Goal: Information Seeking & Learning: Learn about a topic

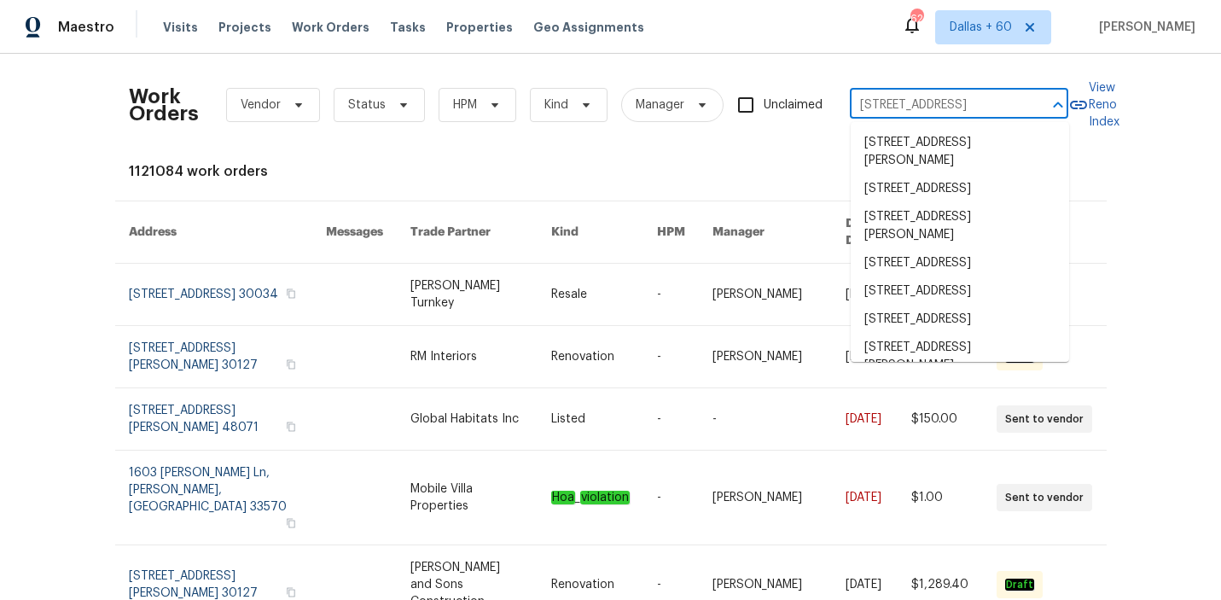
scroll to position [0, 111]
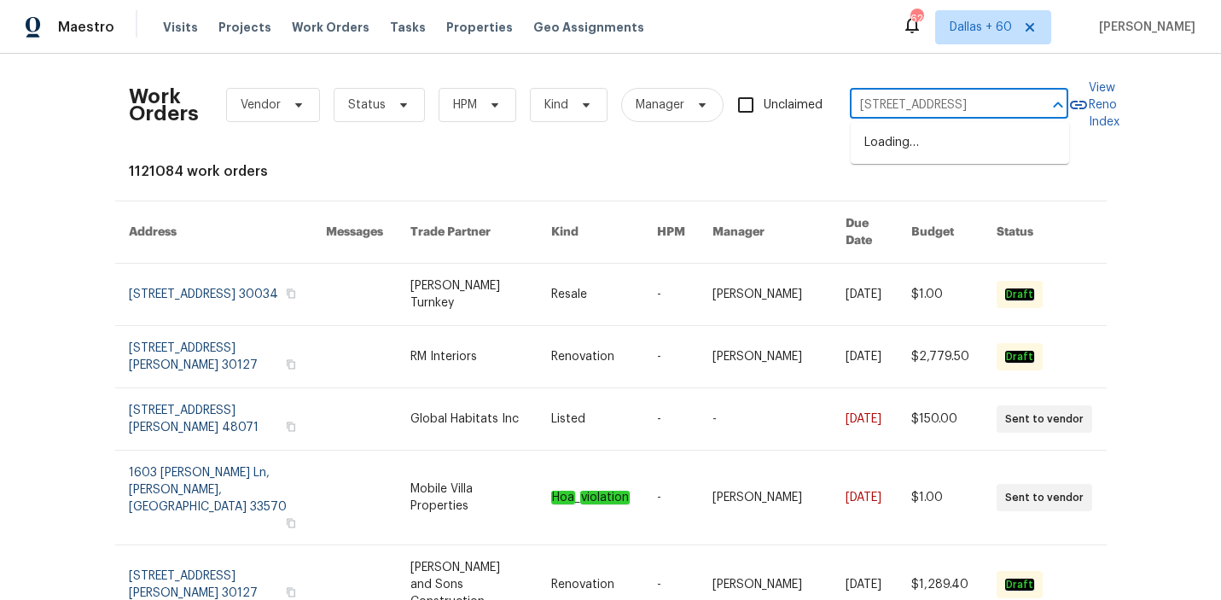
type input "[STREET_ADDRESS]"
click at [951, 147] on li "[STREET_ADDRESS][PERSON_NAME]" at bounding box center [960, 152] width 218 height 46
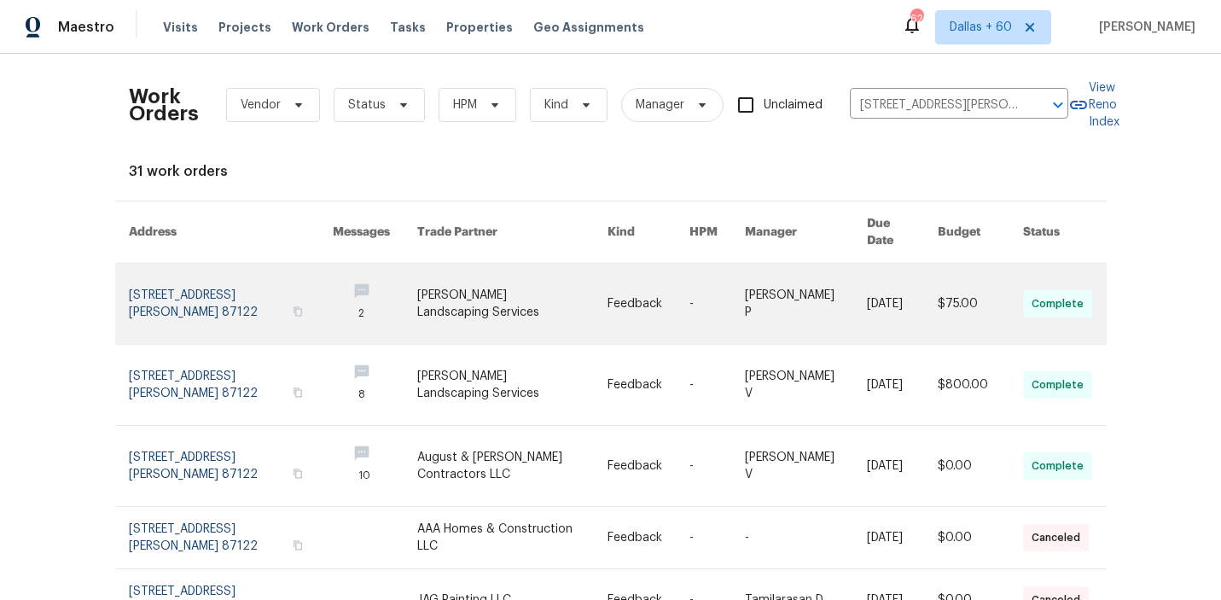
click at [532, 278] on link at bounding box center [512, 304] width 190 height 80
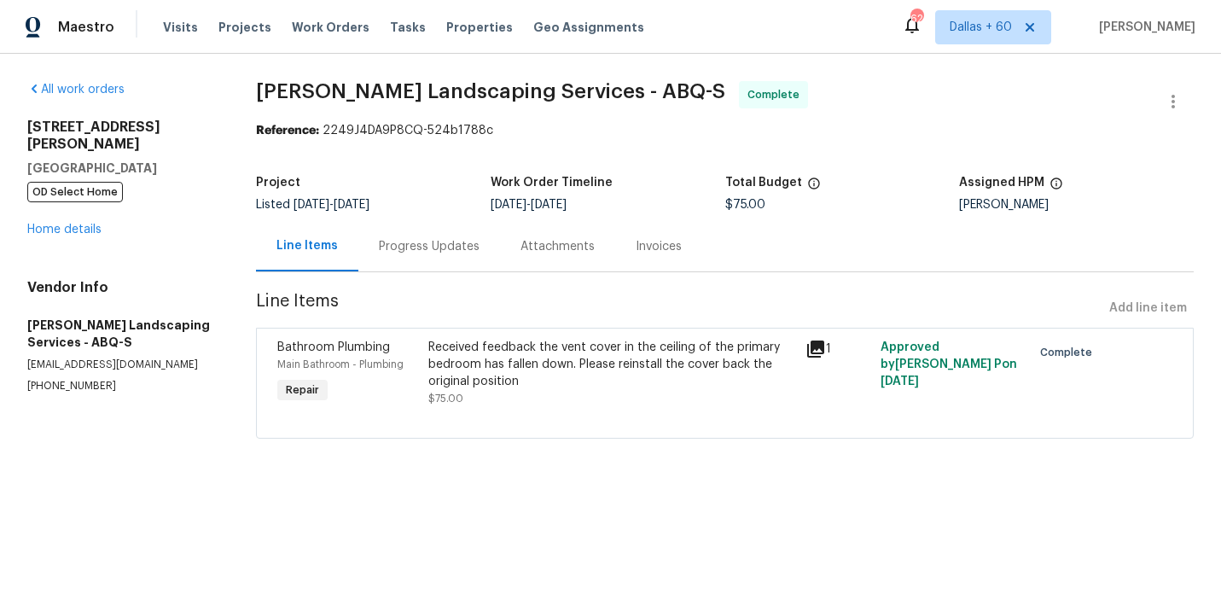
click at [67, 202] on div "[STREET_ADDRESS] OD Select Home Home details" at bounding box center [121, 178] width 188 height 119
click at [69, 224] on link "Home details" at bounding box center [64, 230] width 74 height 12
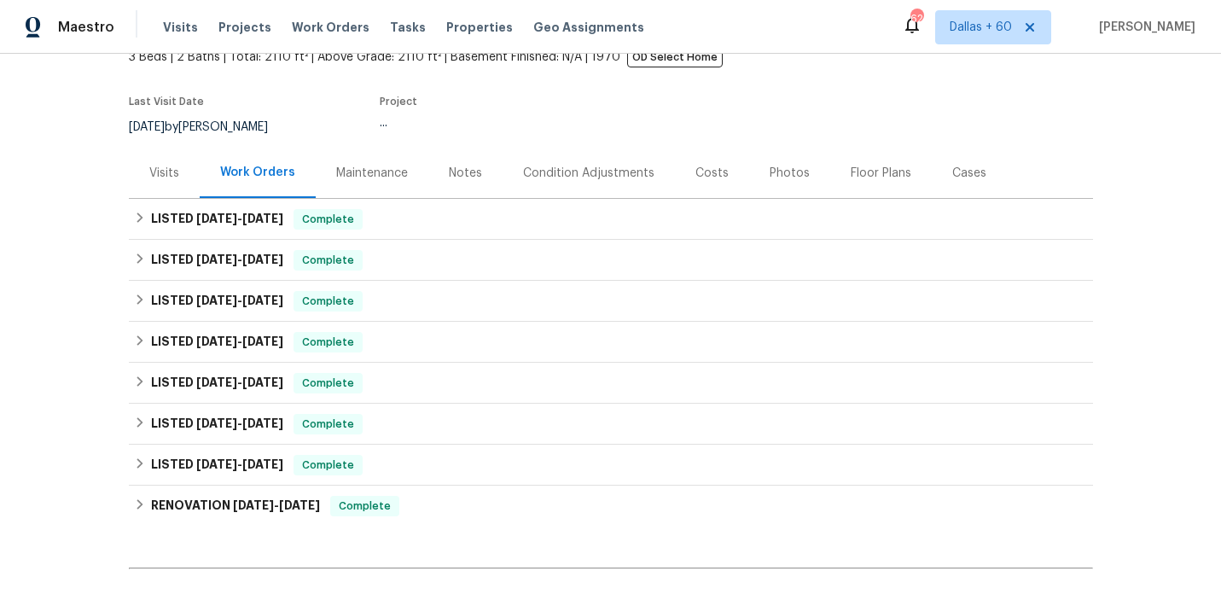
scroll to position [157, 0]
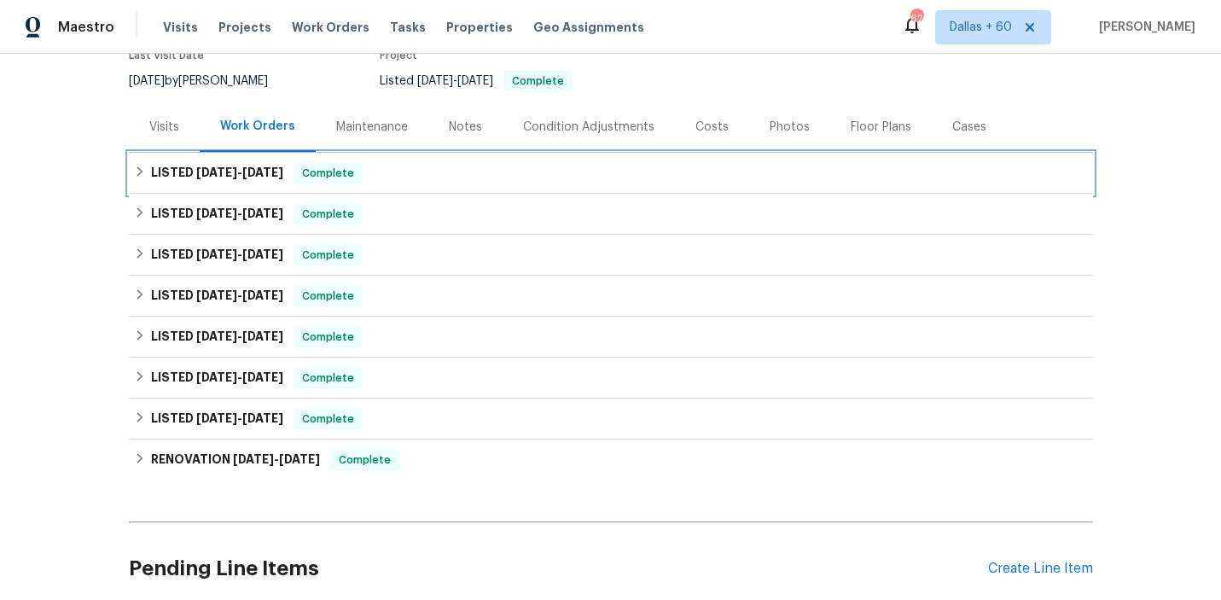
click at [465, 178] on div "LISTED [DATE] - [DATE] Complete" at bounding box center [611, 173] width 954 height 20
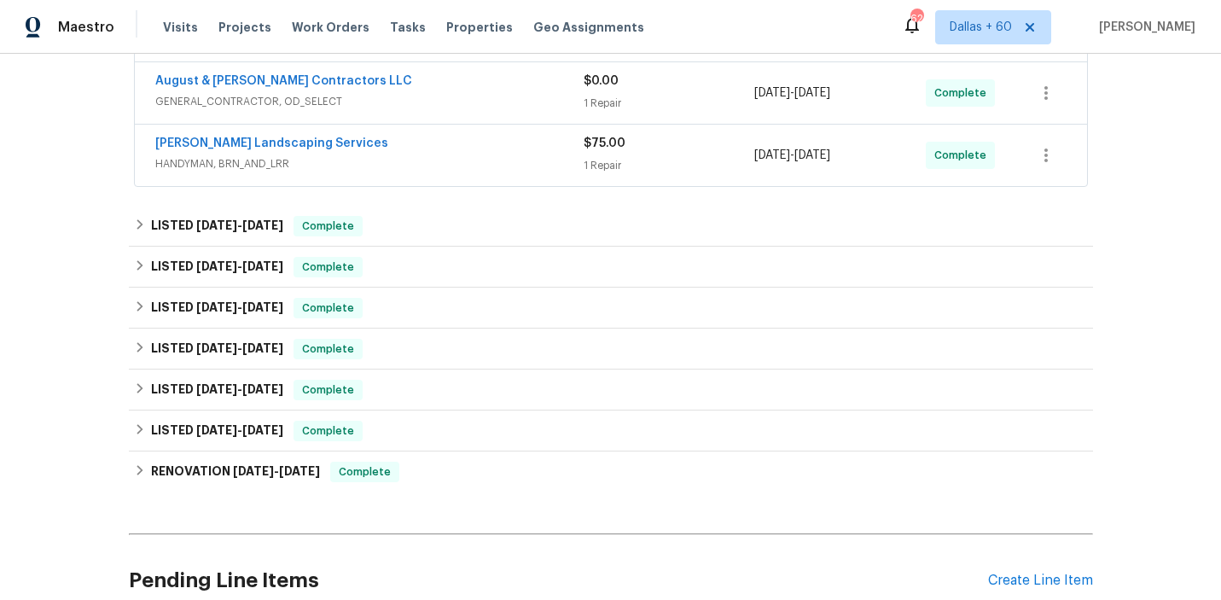
scroll to position [415, 0]
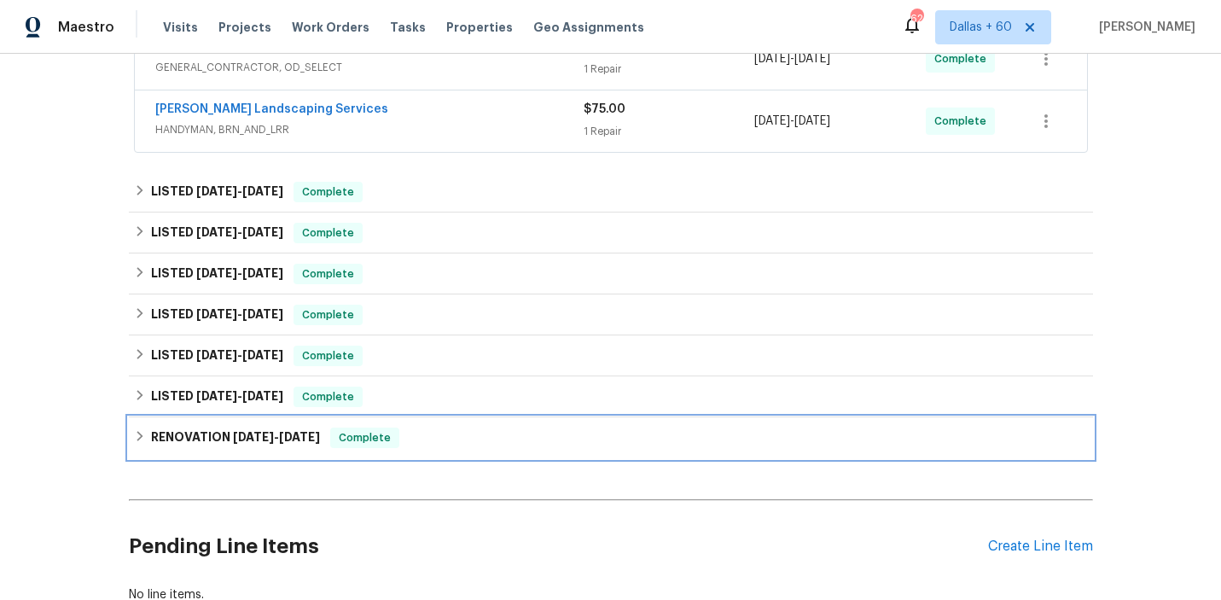
click at [452, 443] on div "RENOVATION [DATE] - [DATE] Complete" at bounding box center [611, 437] width 954 height 20
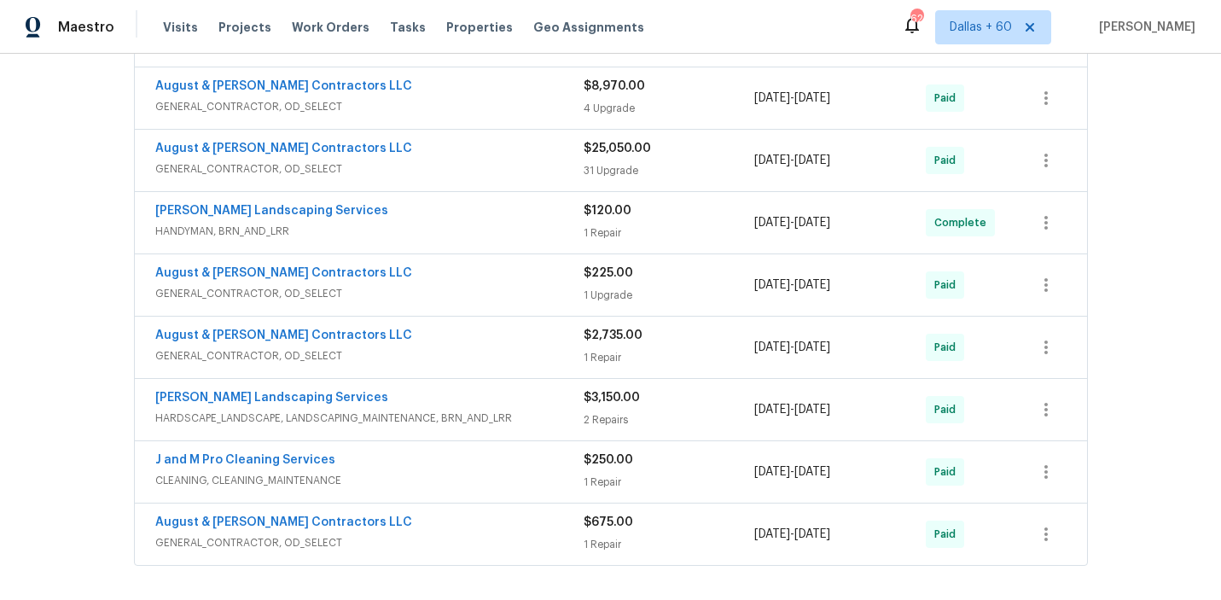
scroll to position [1600, 0]
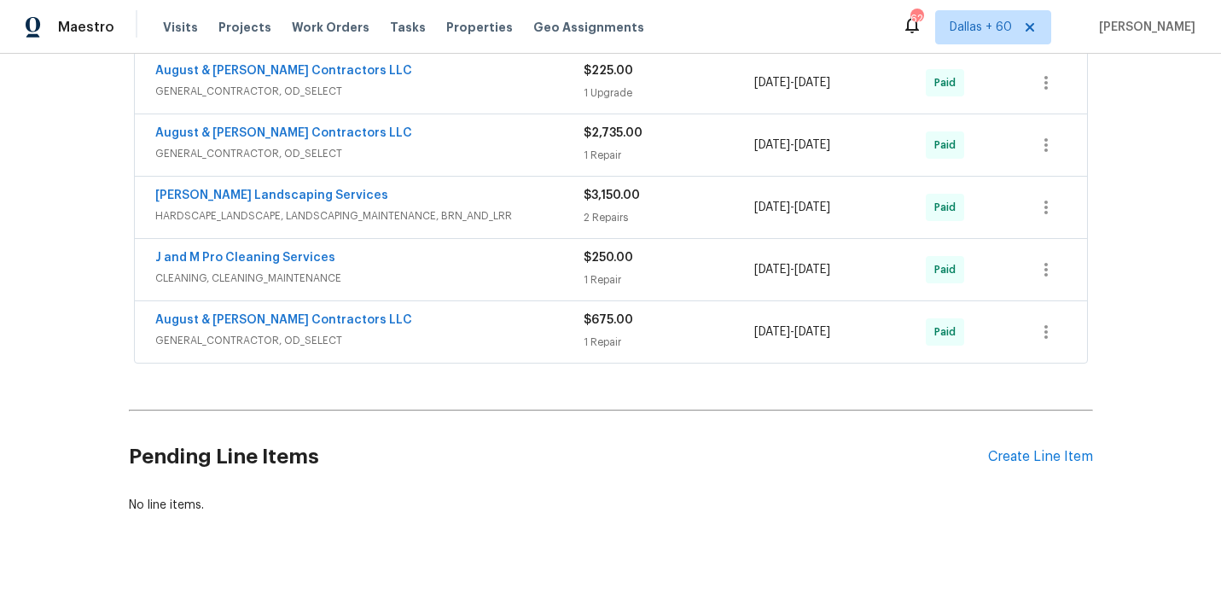
click at [590, 328] on div "$675.00 1 Repair" at bounding box center [669, 331] width 171 height 41
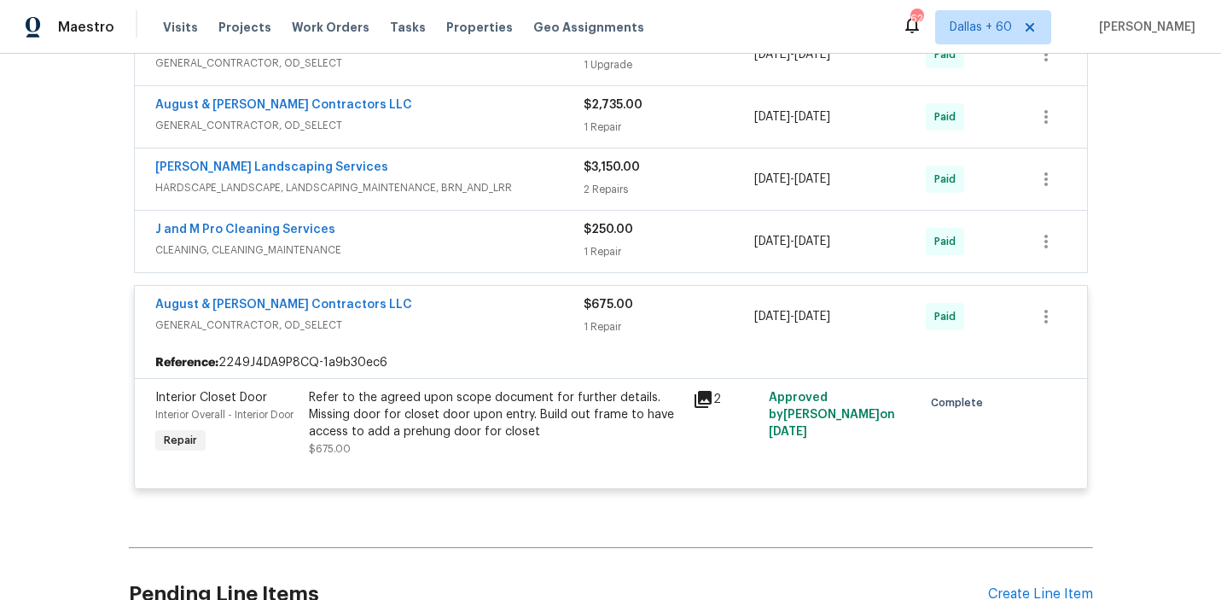
scroll to position [1596, 0]
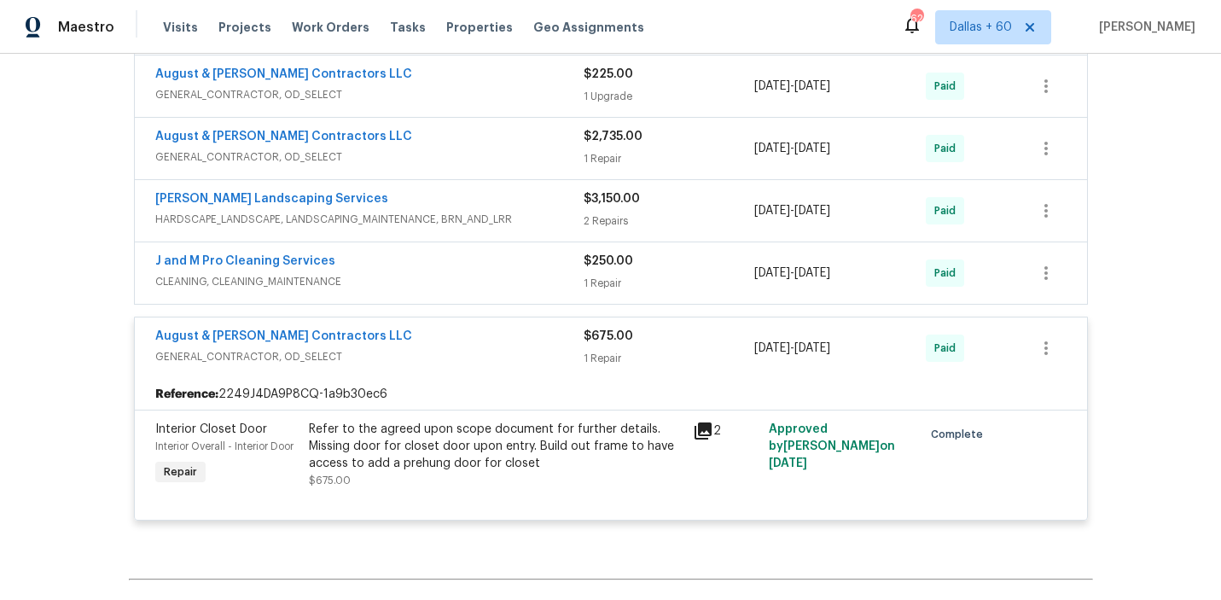
click at [609, 277] on div "1 Repair" at bounding box center [669, 283] width 171 height 17
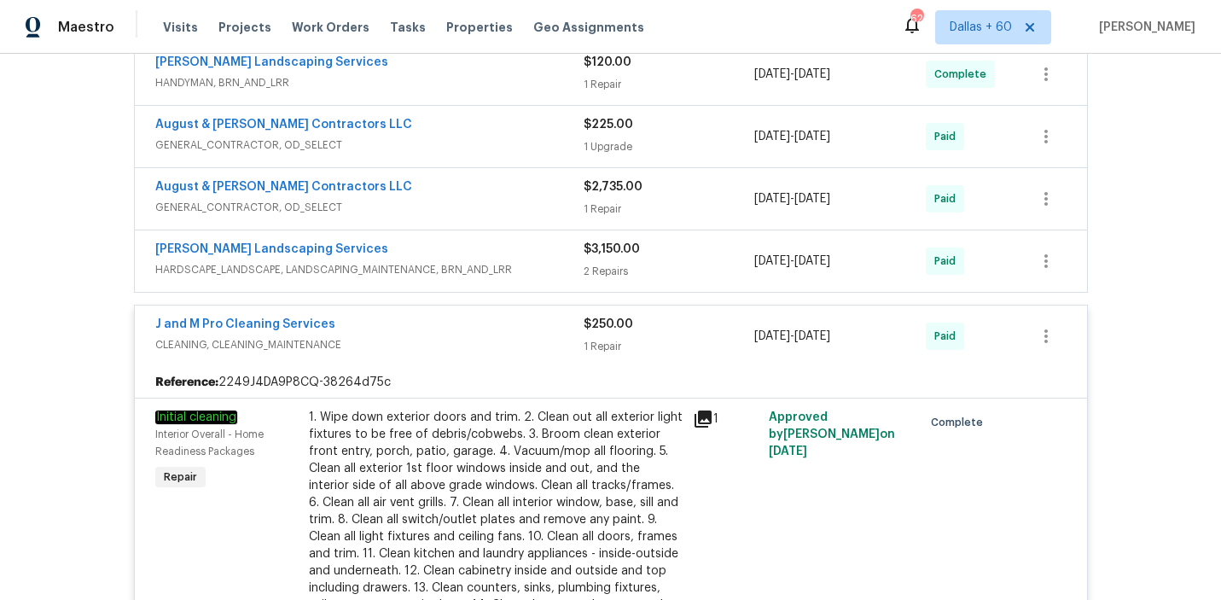
scroll to position [1537, 0]
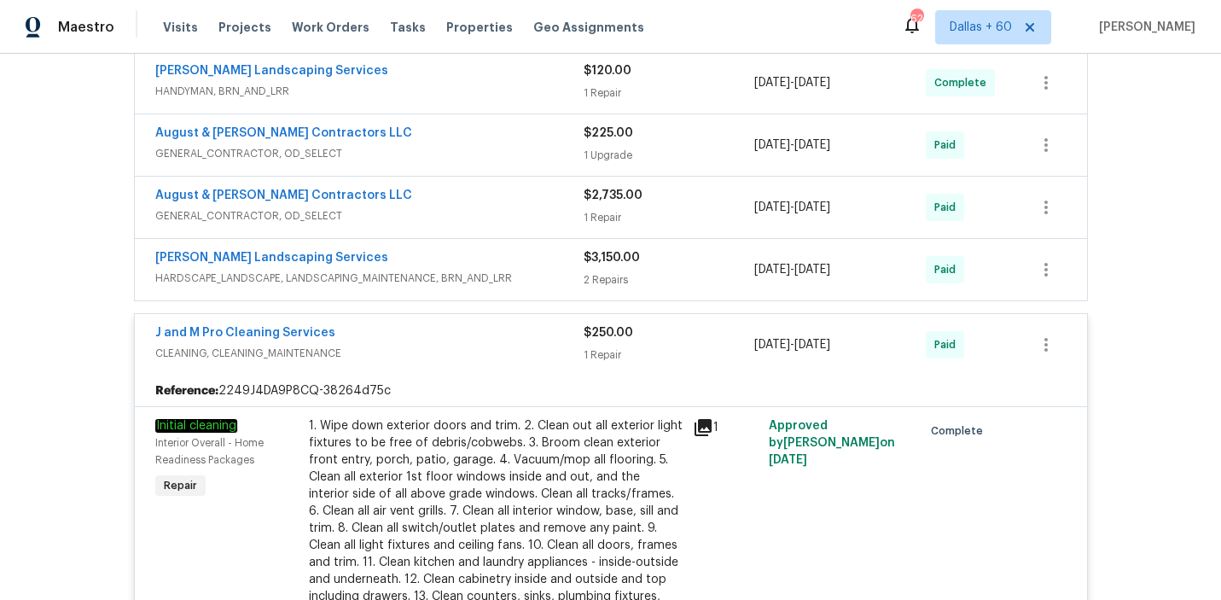
click at [604, 276] on div "2 Repairs" at bounding box center [669, 279] width 171 height 17
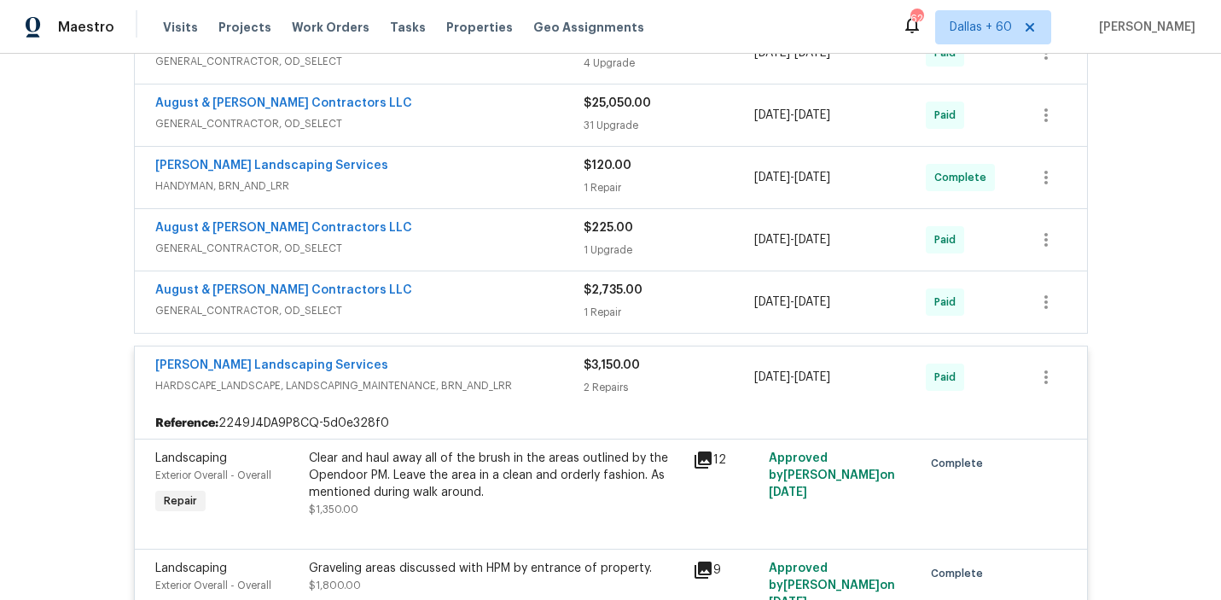
scroll to position [1415, 0]
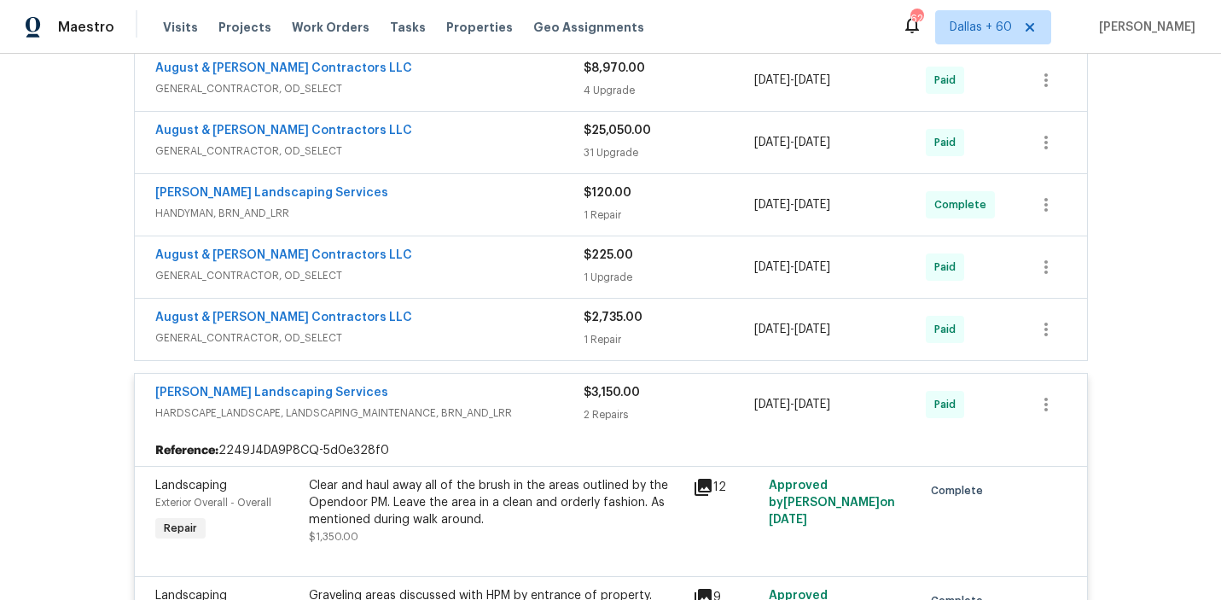
click at [609, 311] on span "$2,735.00" at bounding box center [613, 317] width 59 height 12
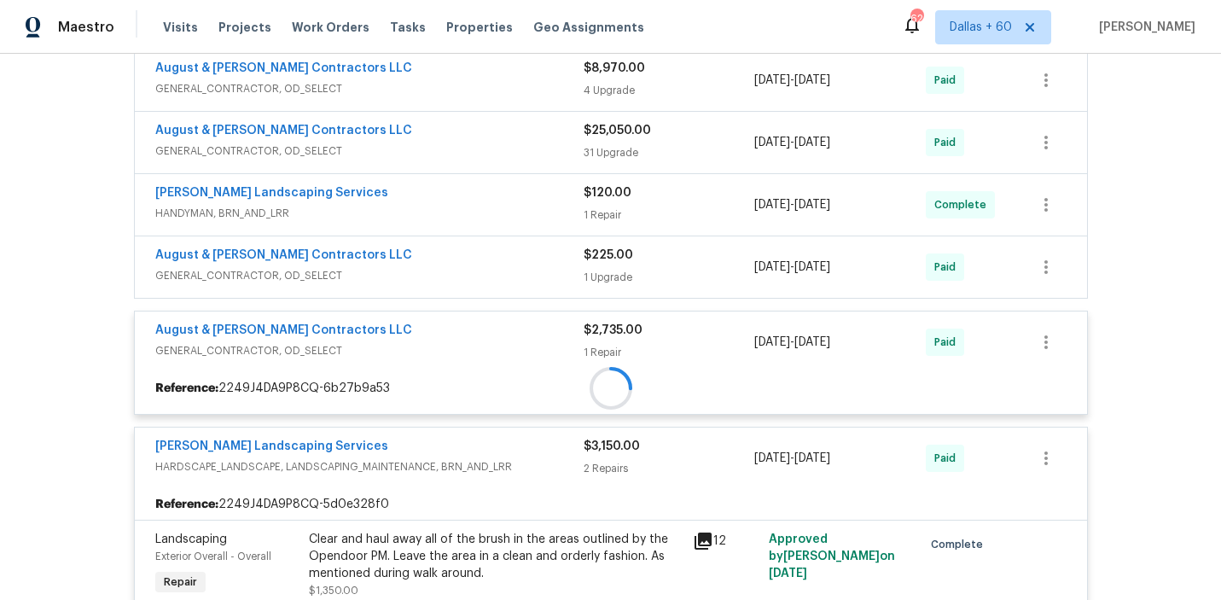
click at [609, 373] on div at bounding box center [611, 388] width 952 height 31
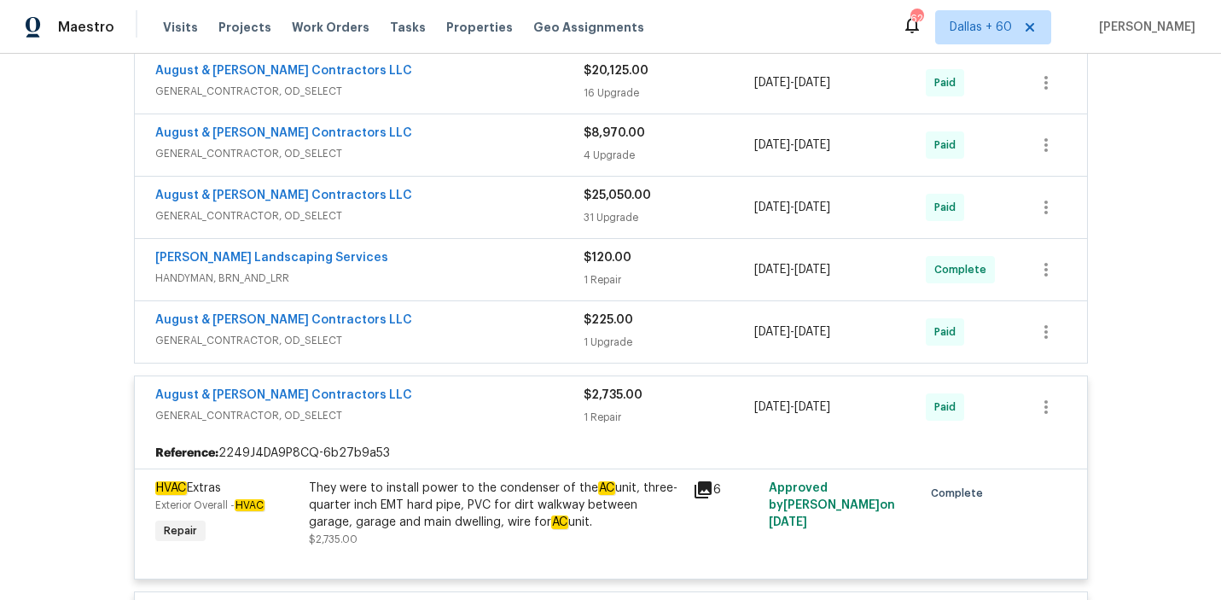
scroll to position [1346, 0]
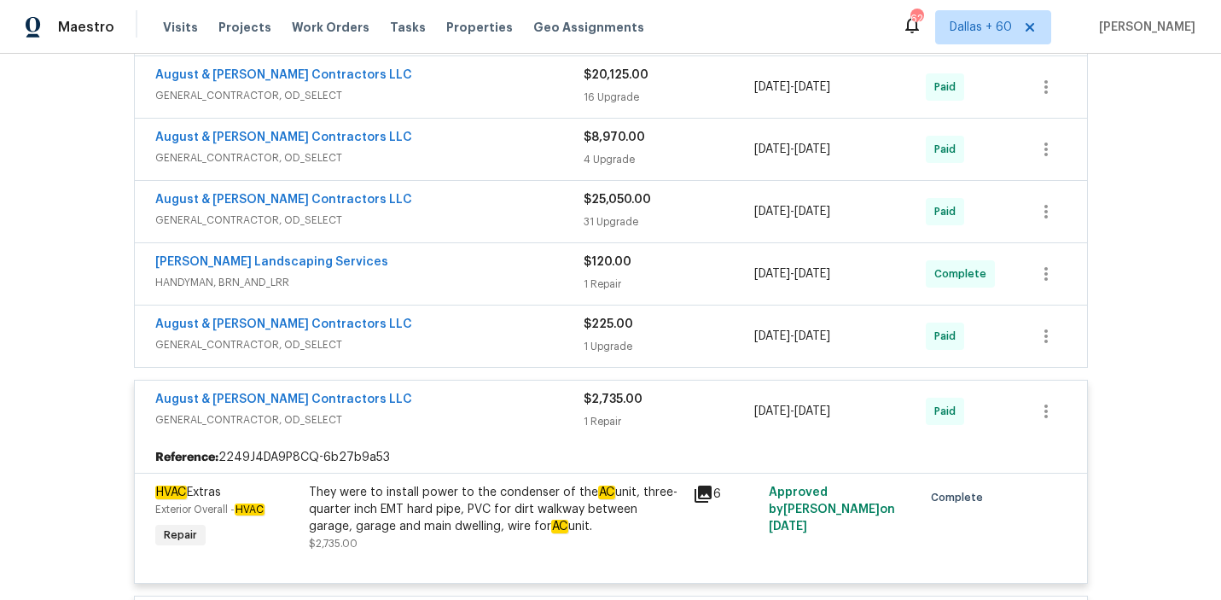
click at [603, 355] on div "$225.00 1 Upgrade" at bounding box center [669, 336] width 171 height 41
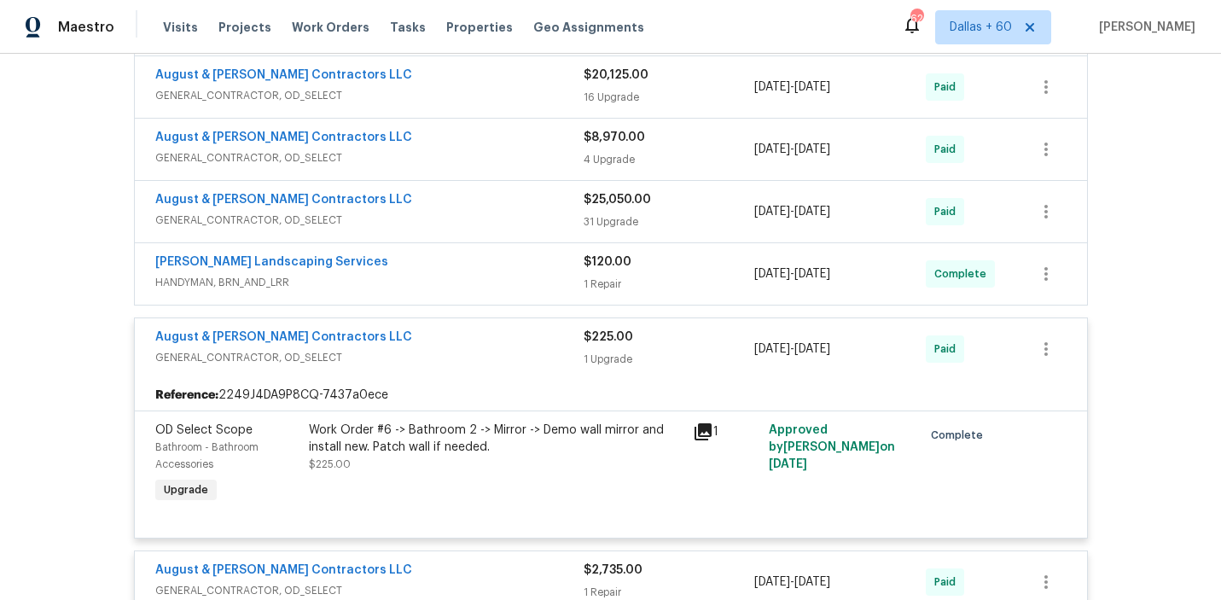
scroll to position [1321, 0]
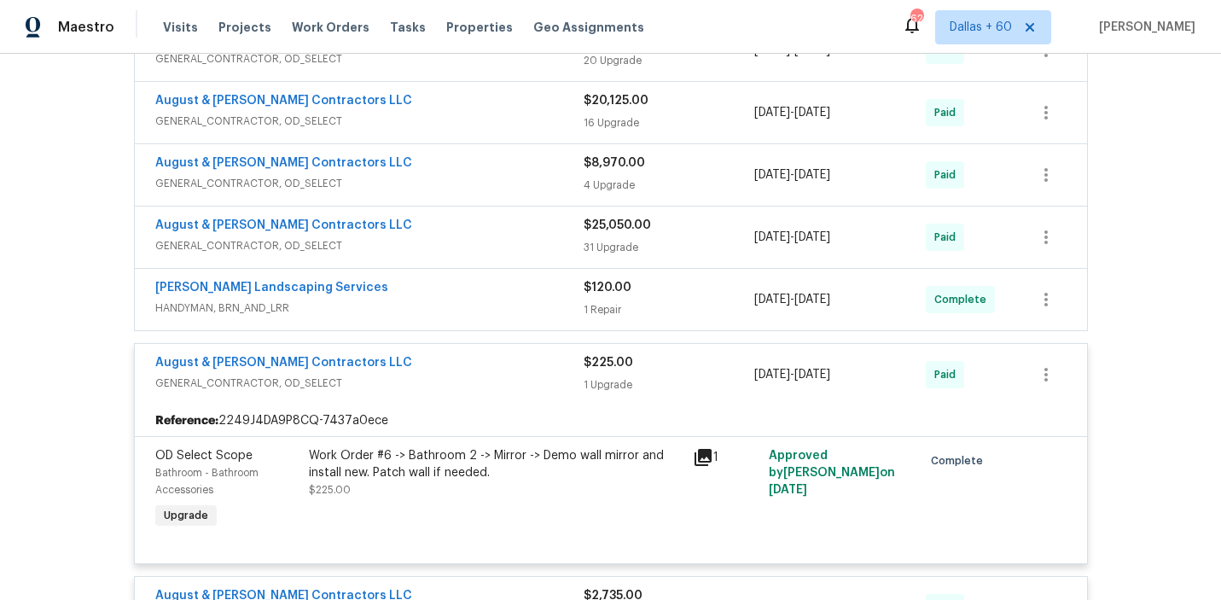
click at [604, 312] on div "1 Repair" at bounding box center [669, 309] width 171 height 17
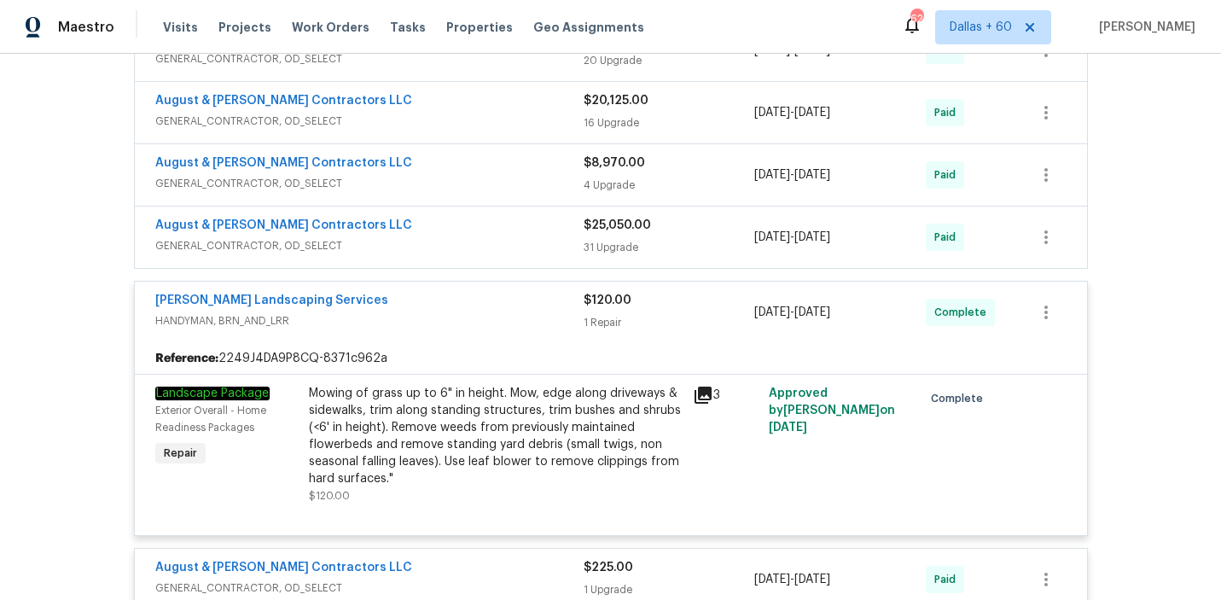
click at [611, 231] on div "$25,050.00" at bounding box center [669, 225] width 171 height 17
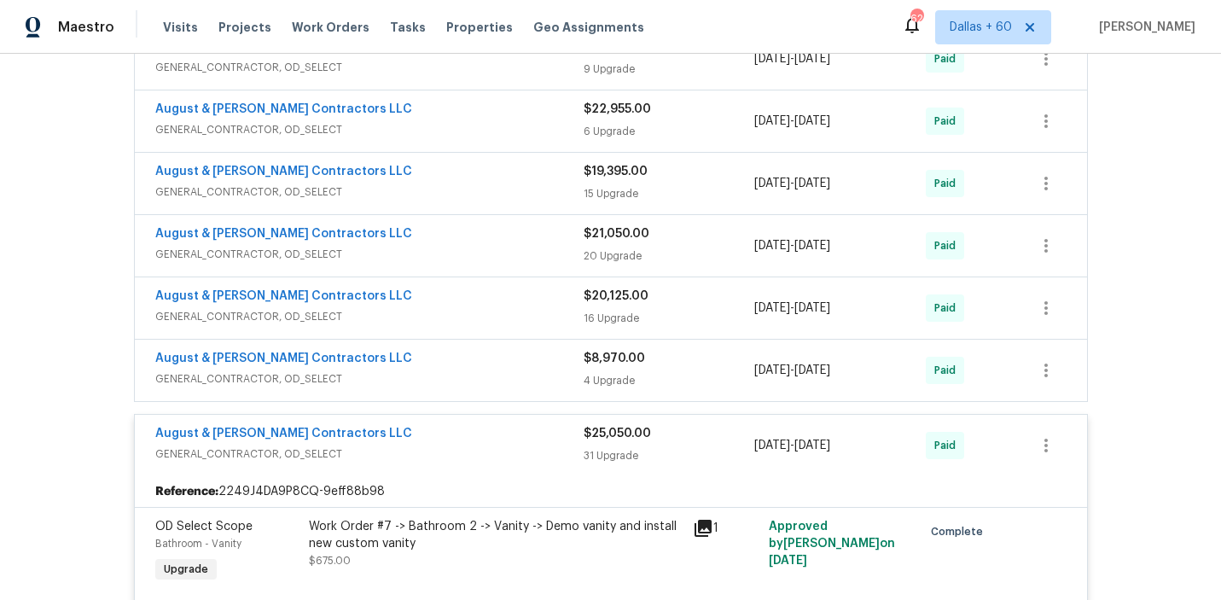
scroll to position [1041, 0]
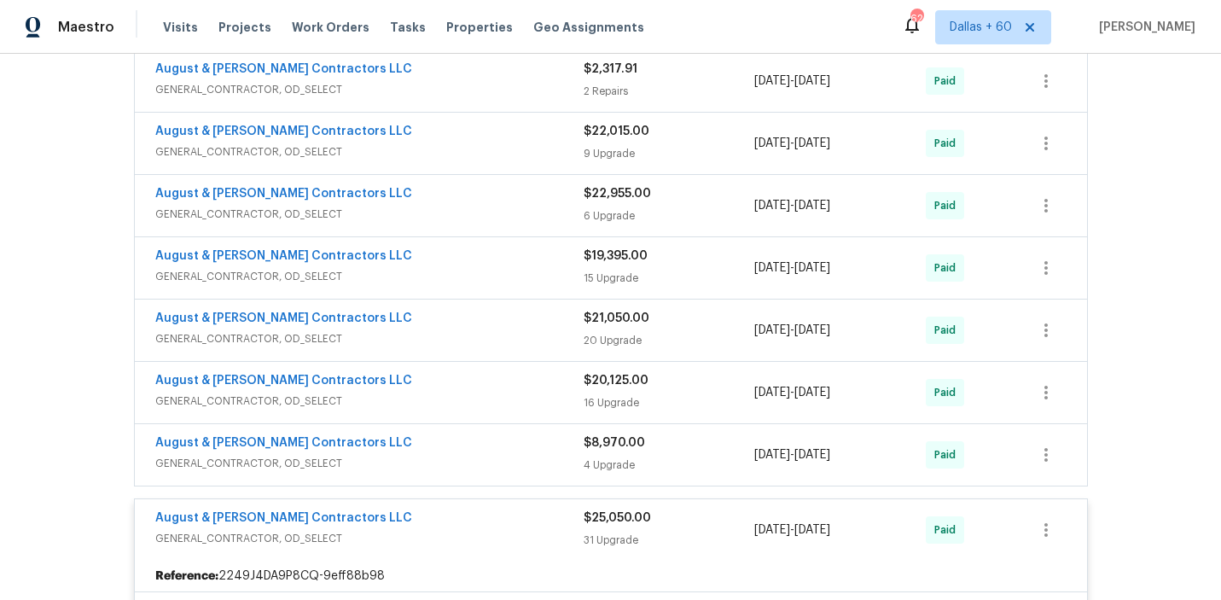
click at [595, 459] on div "4 Upgrade" at bounding box center [669, 464] width 171 height 17
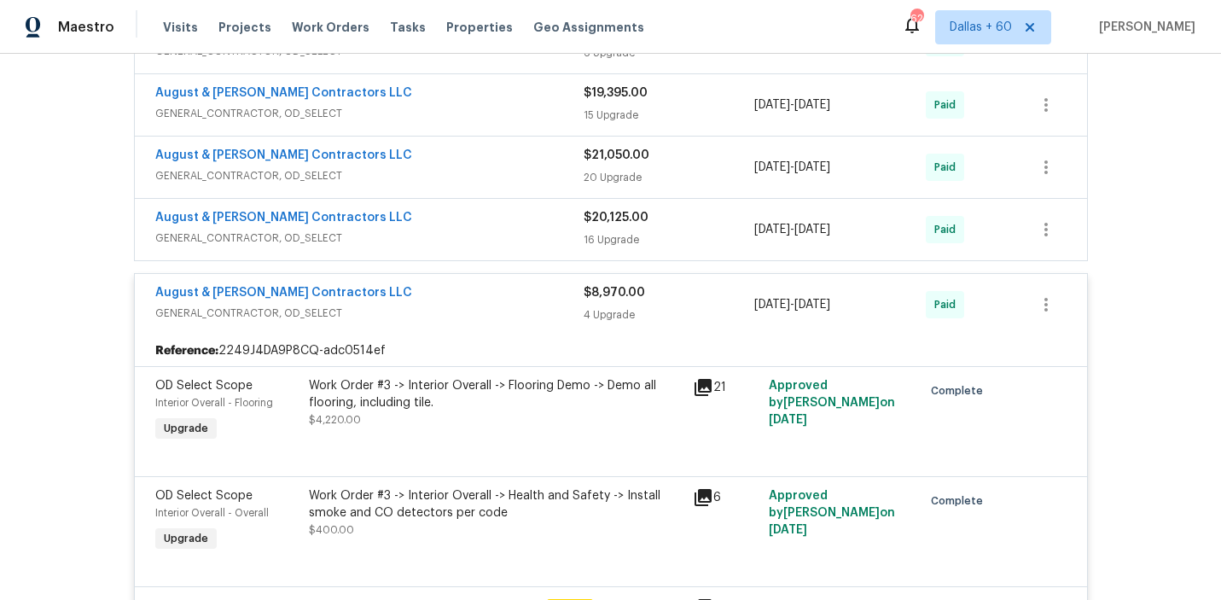
scroll to position [1173, 0]
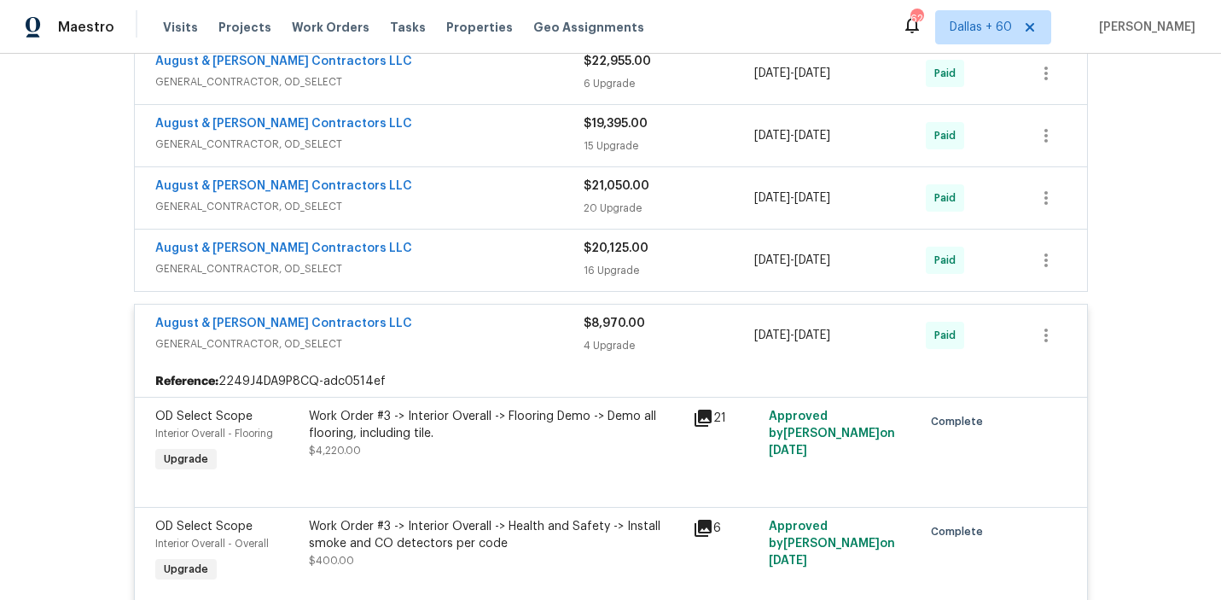
click at [613, 272] on div "16 Upgrade" at bounding box center [669, 270] width 171 height 17
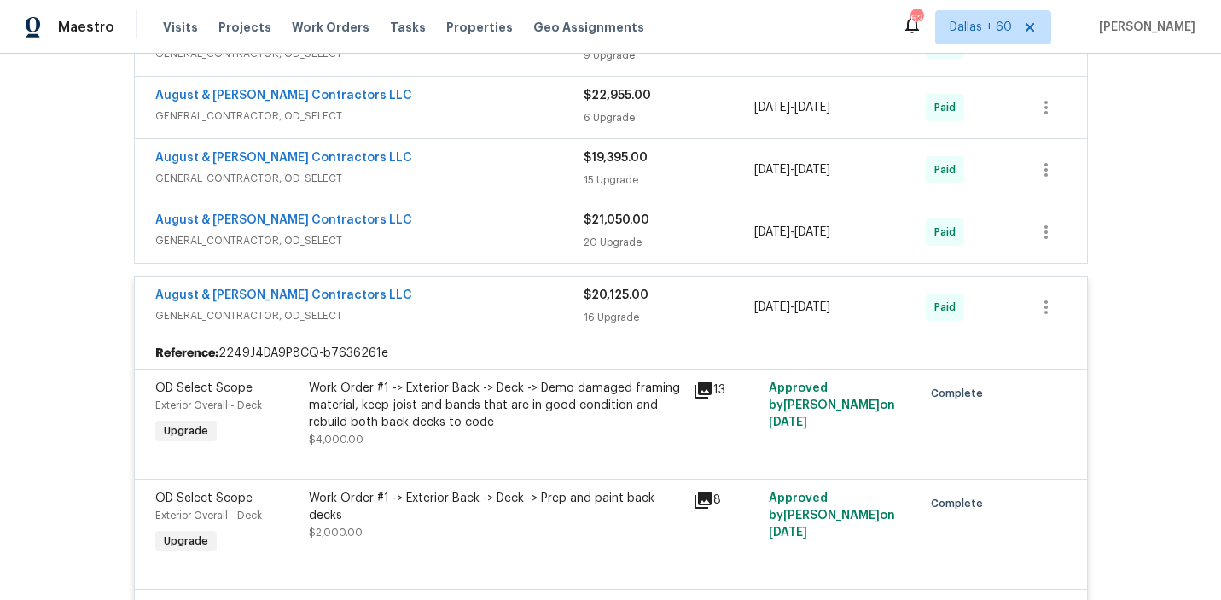
scroll to position [1039, 0]
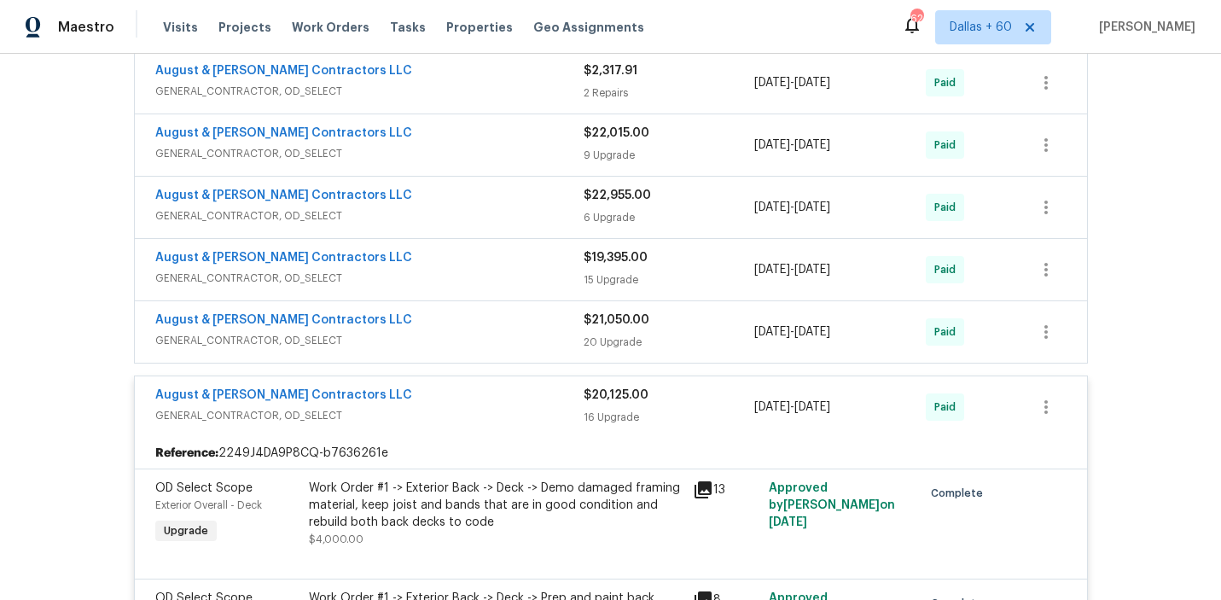
click at [486, 316] on div "August & [PERSON_NAME] Contractors LLC" at bounding box center [369, 321] width 428 height 20
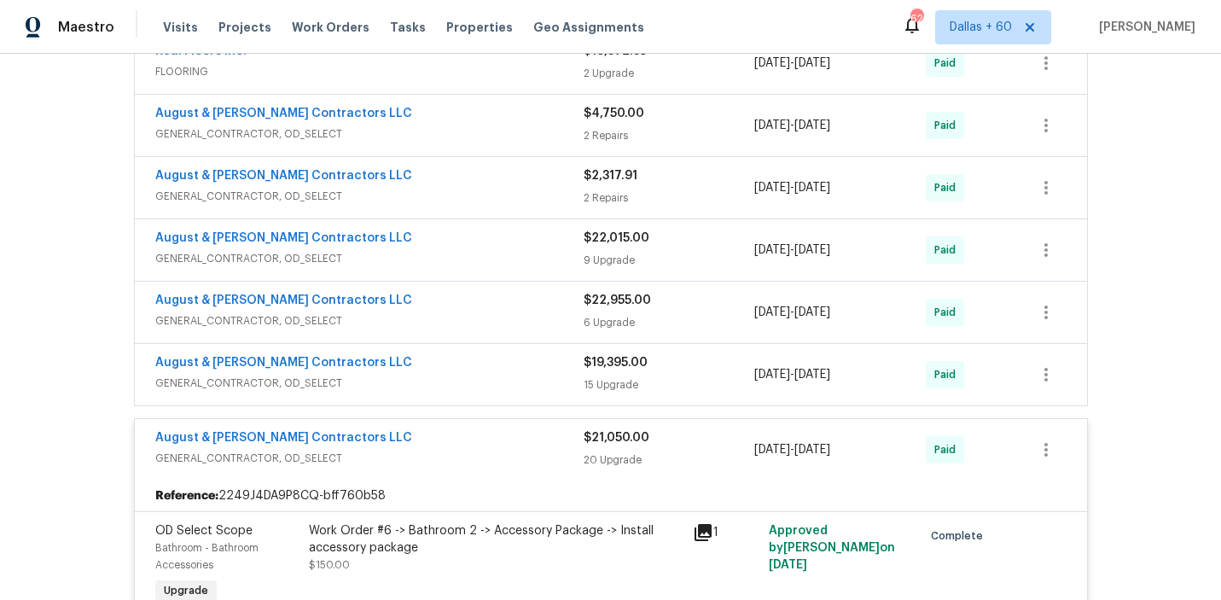
scroll to position [933, 0]
click at [476, 397] on div "August & [PERSON_NAME] Contractors LLC GENERAL_CONTRACTOR, OD_SELECT $19,395.00…" at bounding box center [611, 375] width 952 height 61
click at [469, 376] on span "GENERAL_CONTRACTOR, OD_SELECT" at bounding box center [369, 383] width 428 height 17
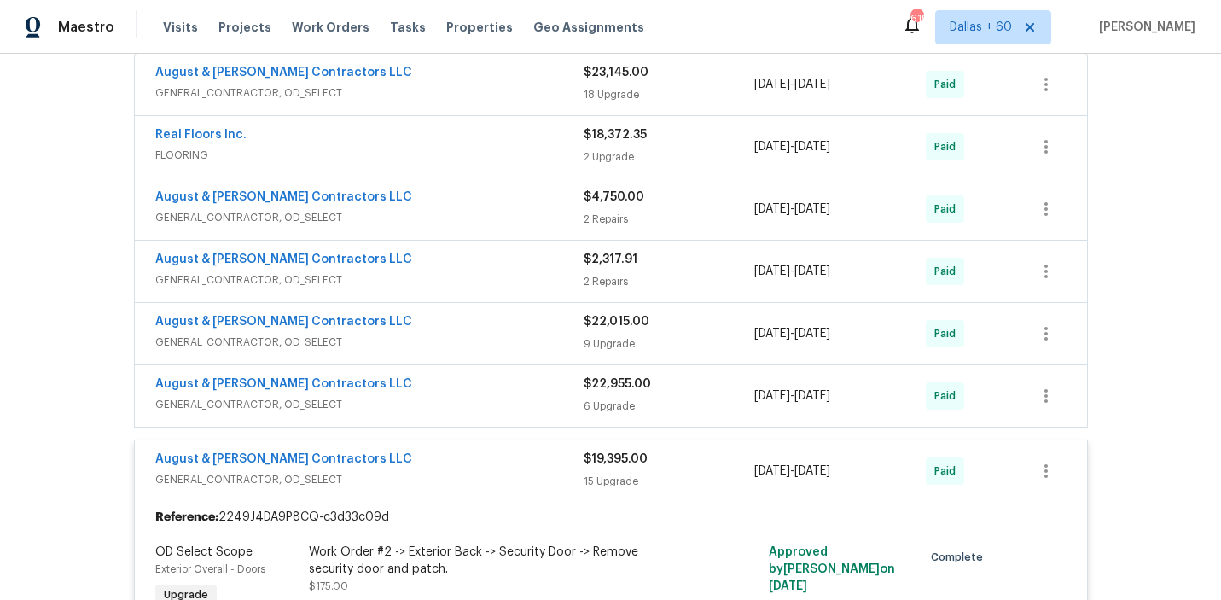
scroll to position [851, 0]
click at [470, 382] on div "August & [PERSON_NAME] Contractors LLC" at bounding box center [369, 385] width 428 height 20
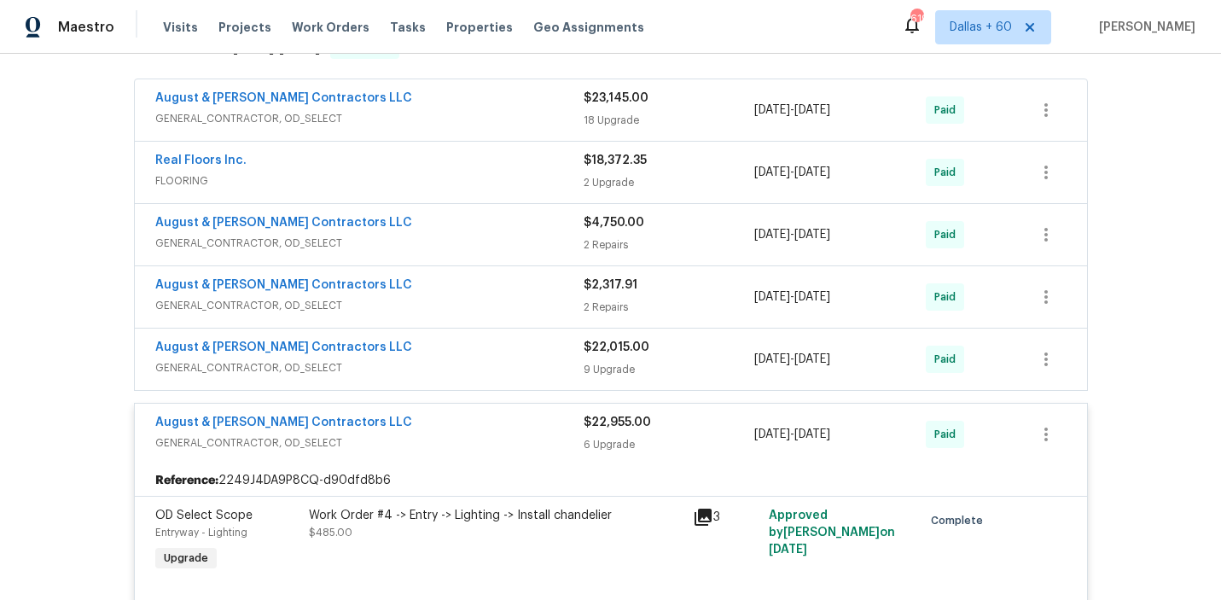
scroll to position [766, 0]
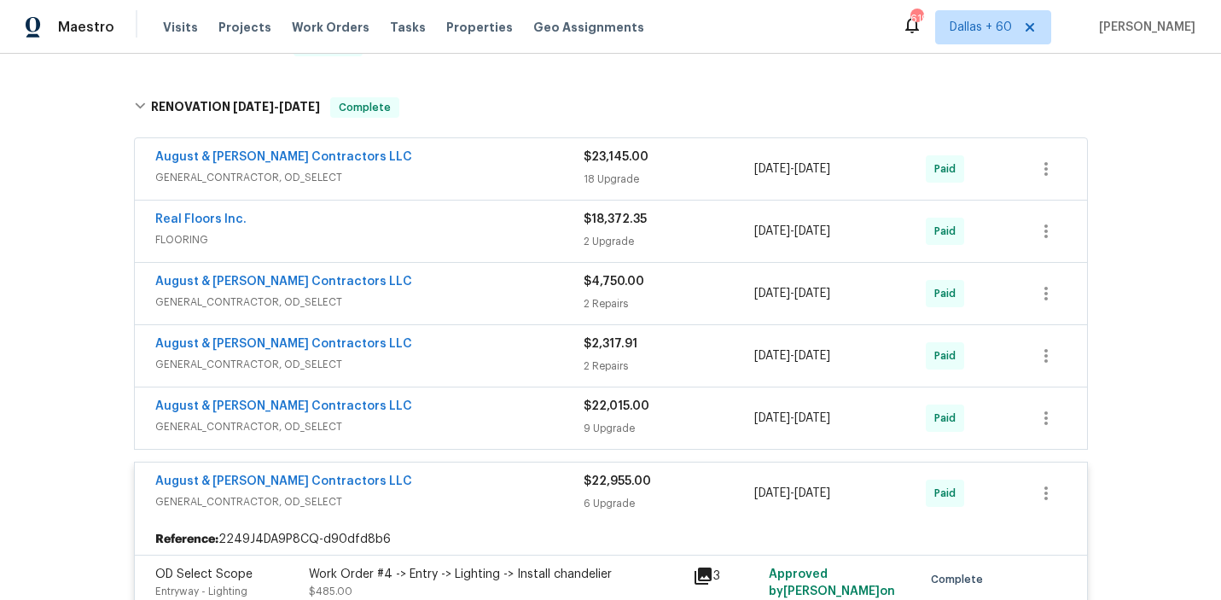
click at [438, 416] on div "August & [PERSON_NAME] Contractors LLC" at bounding box center [369, 408] width 428 height 20
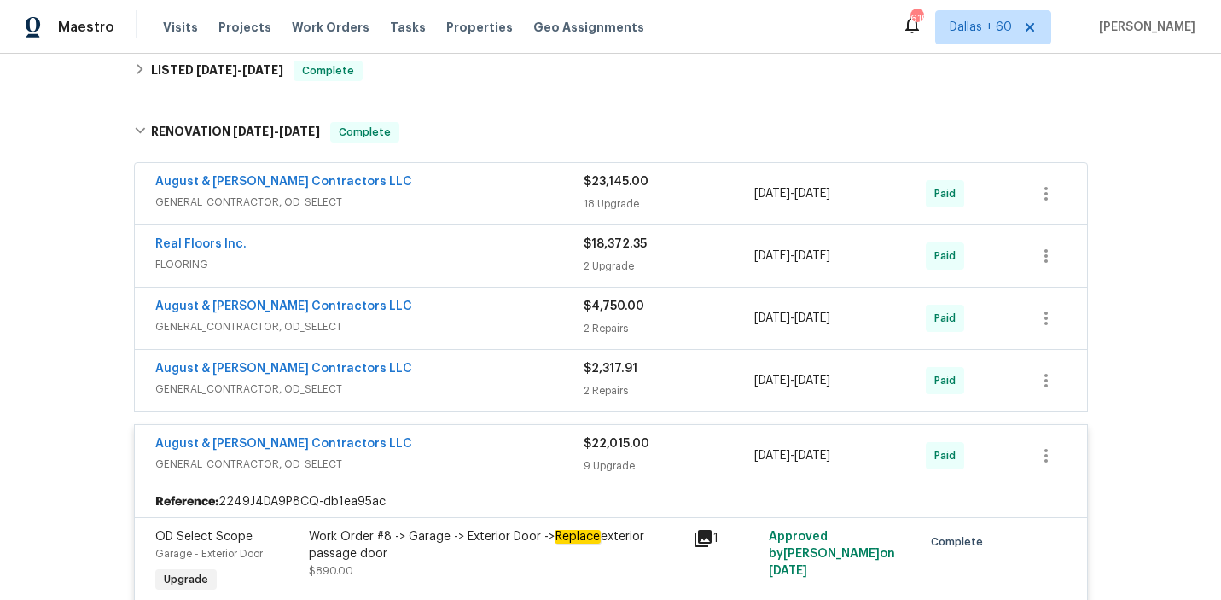
scroll to position [740, 0]
click at [481, 375] on div "August & [PERSON_NAME] Contractors LLC" at bounding box center [369, 371] width 428 height 20
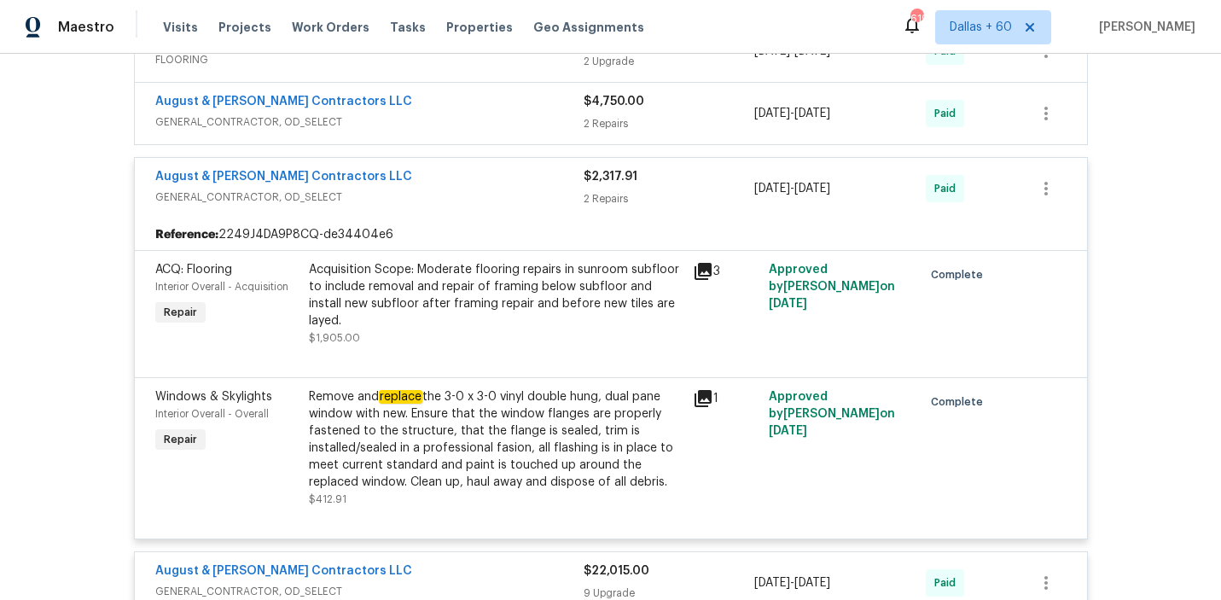
scroll to position [956, 0]
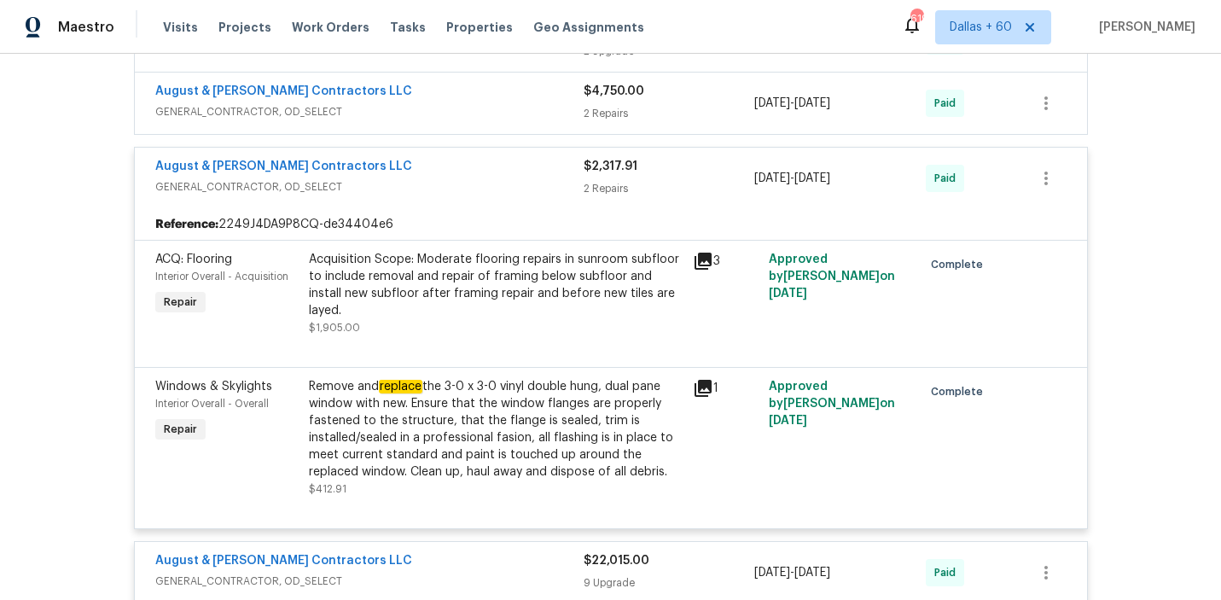
click at [458, 103] on span "GENERAL_CONTRACTOR, OD_SELECT" at bounding box center [369, 111] width 428 height 17
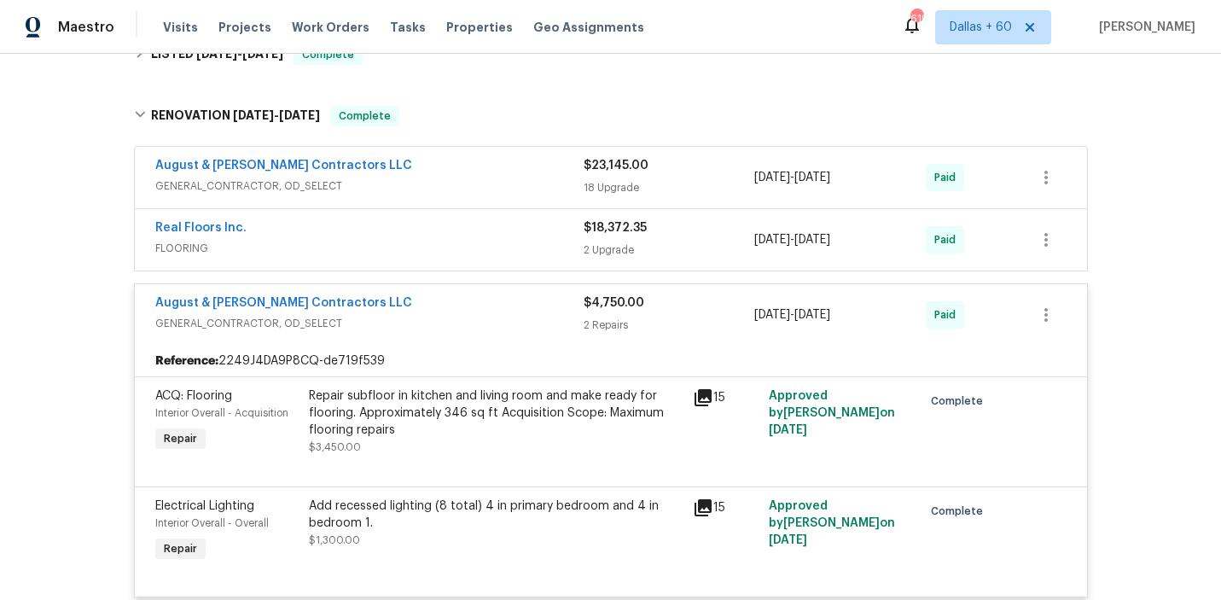
scroll to position [756, 0]
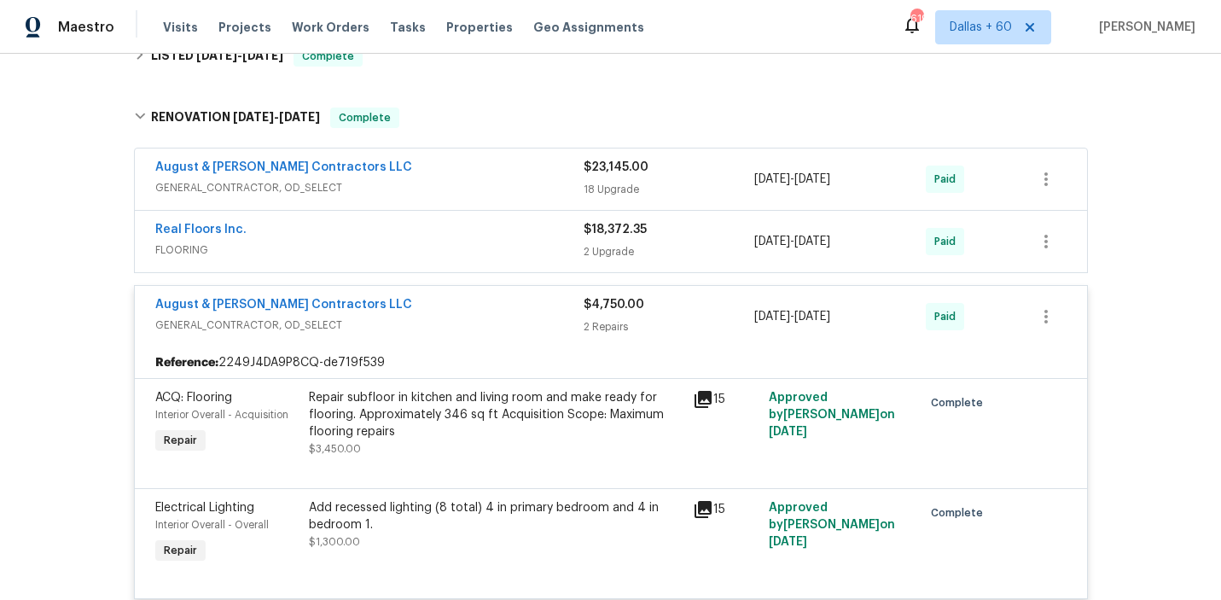
click at [439, 159] on div "August & [PERSON_NAME] Contractors LLC" at bounding box center [369, 169] width 428 height 20
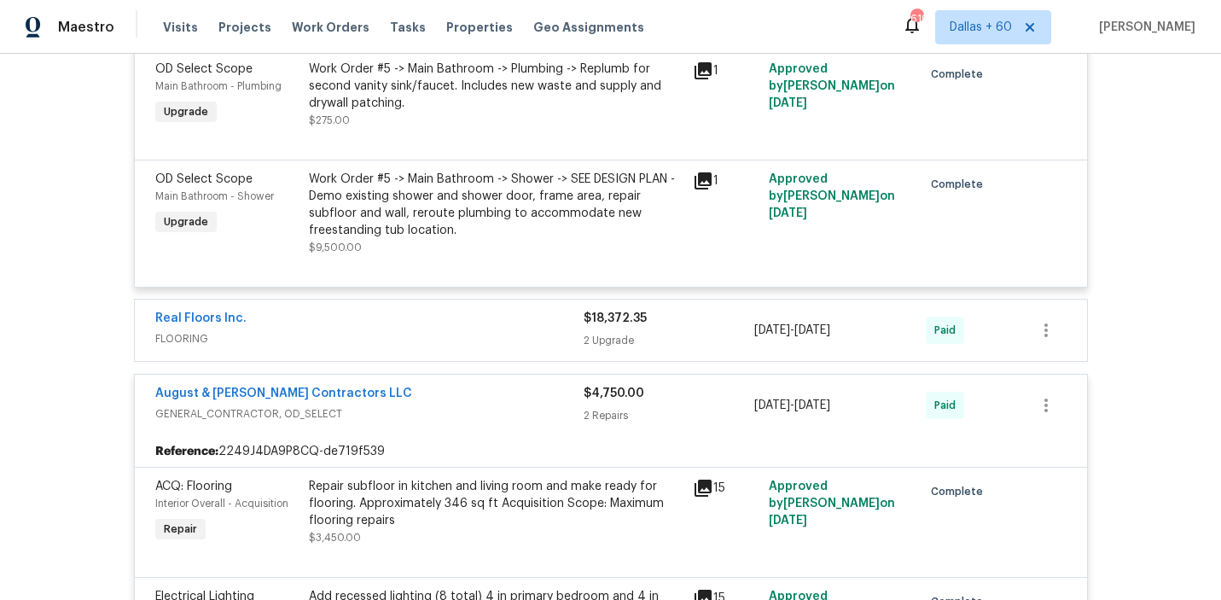
scroll to position [2802, 0]
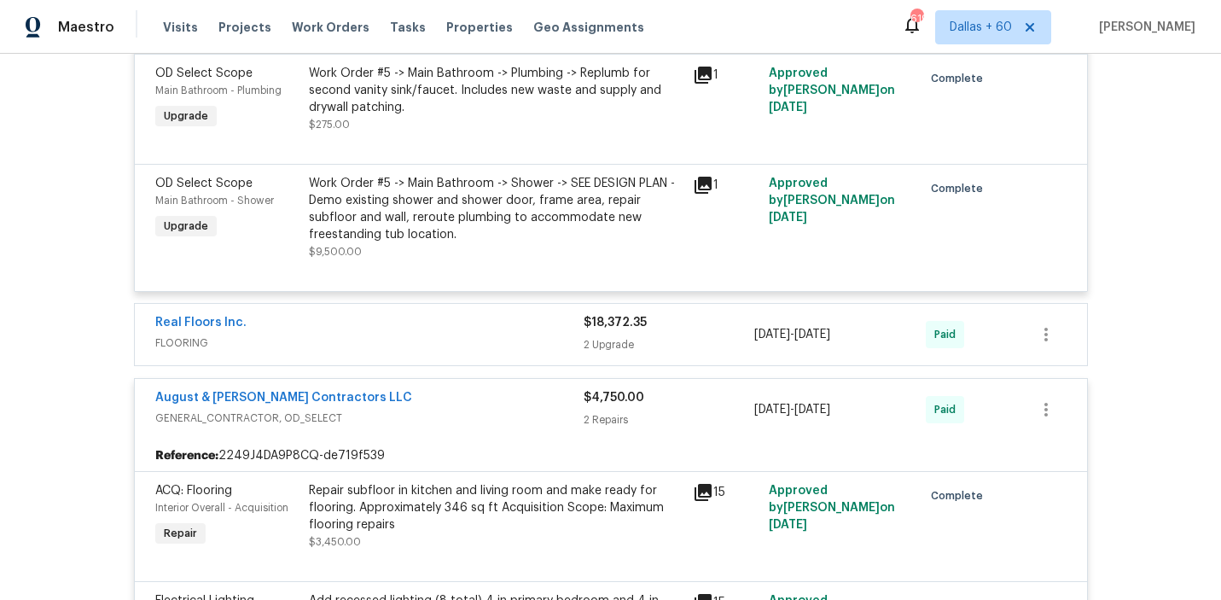
click at [398, 351] on span "FLOORING" at bounding box center [369, 342] width 428 height 17
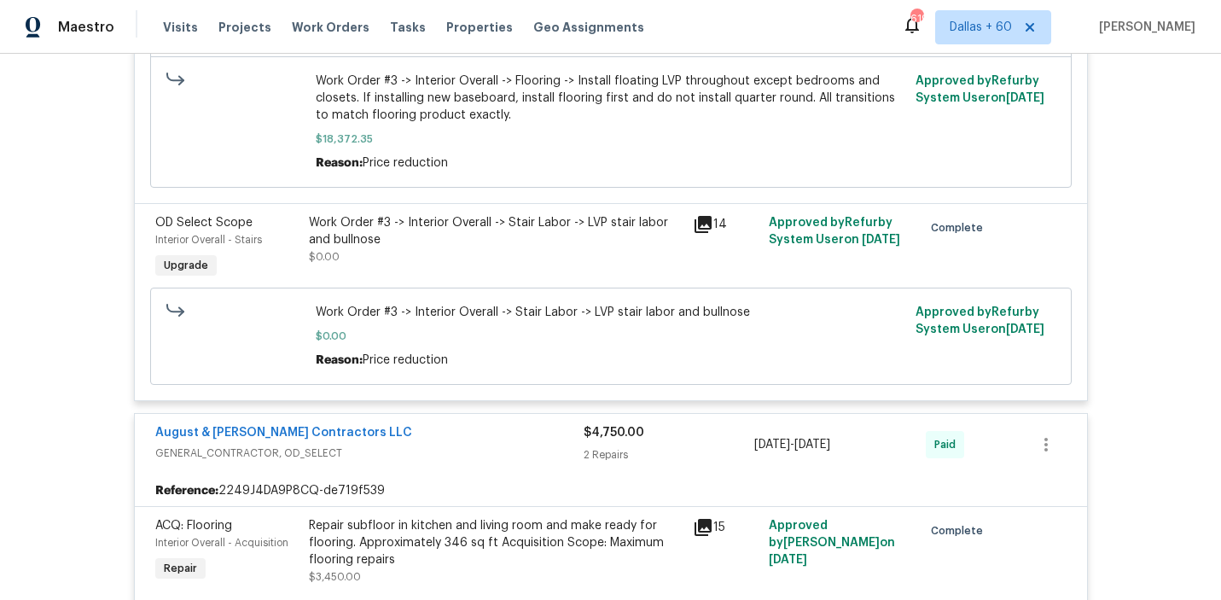
scroll to position [2959, 0]
